Goal: Navigation & Orientation: Understand site structure

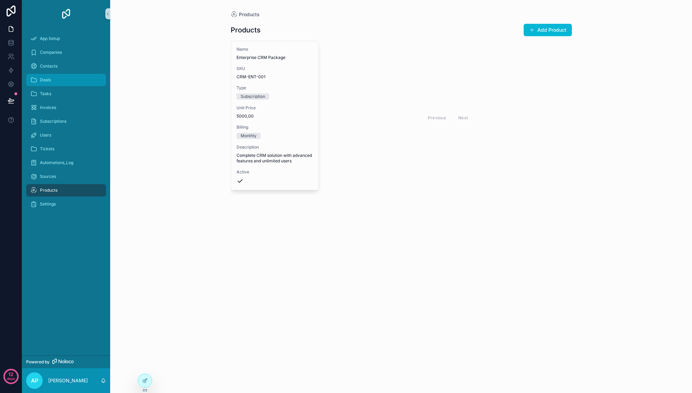
click at [81, 81] on div "Deals" at bounding box center [66, 79] width 72 height 11
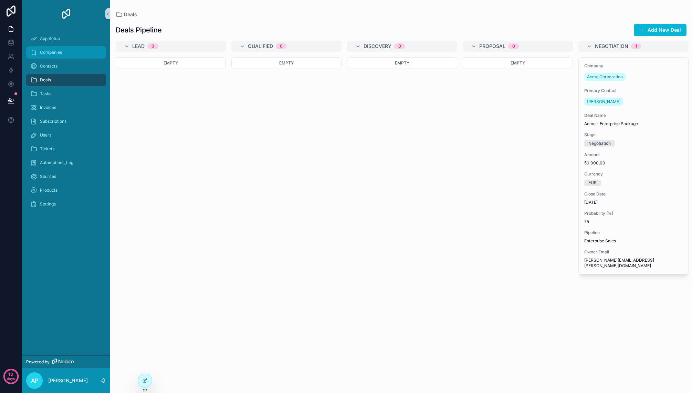
click at [79, 52] on div "Companies" at bounding box center [66, 52] width 72 height 11
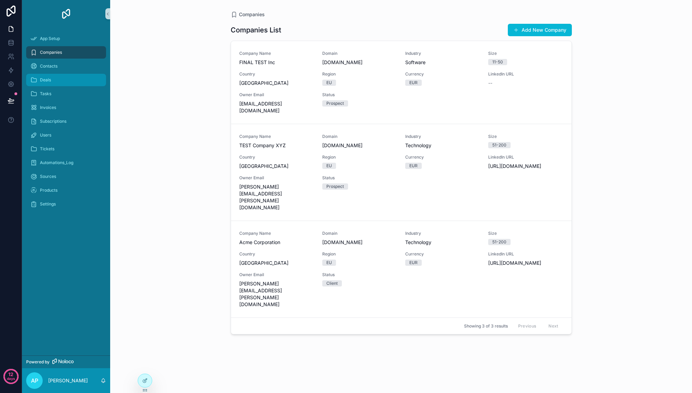
click at [75, 81] on div "Deals" at bounding box center [66, 79] width 72 height 11
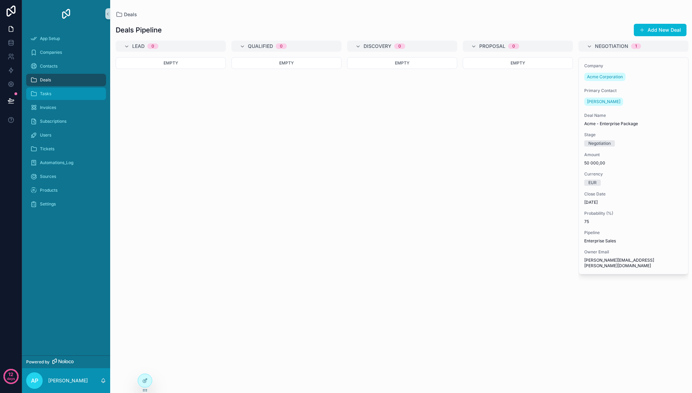
click at [74, 92] on div "Tasks" at bounding box center [66, 93] width 72 height 11
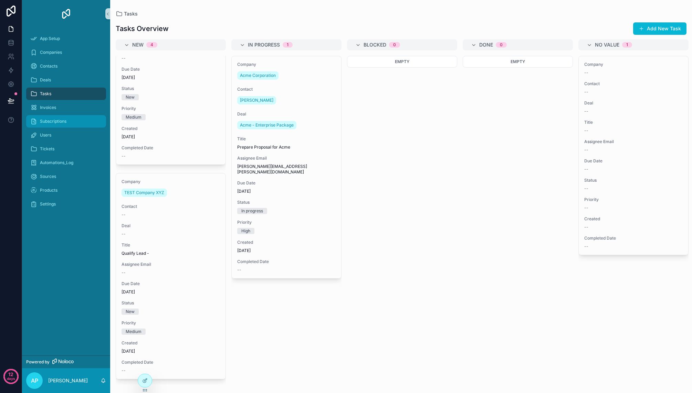
scroll to position [525, 0]
click at [79, 161] on div "Automations_Log" at bounding box center [66, 162] width 72 height 11
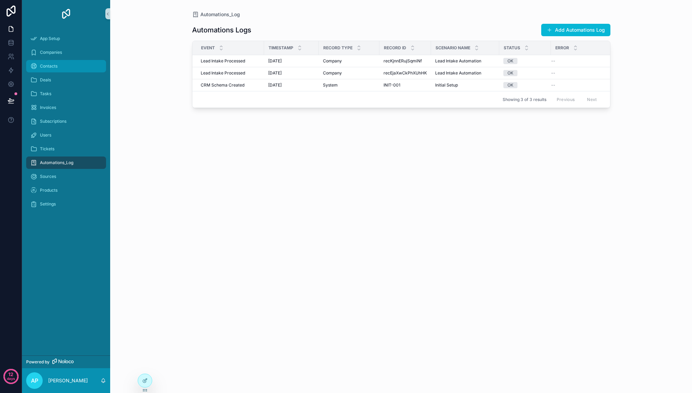
click at [77, 62] on div "Contacts" at bounding box center [66, 66] width 72 height 11
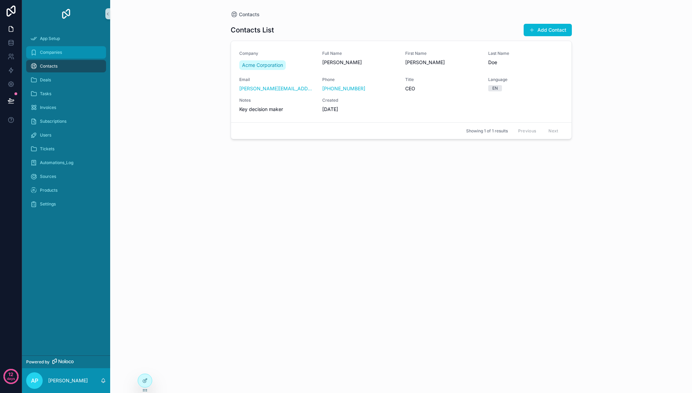
click at [80, 52] on div "Companies" at bounding box center [66, 52] width 72 height 11
